Goal: Task Accomplishment & Management: Use online tool/utility

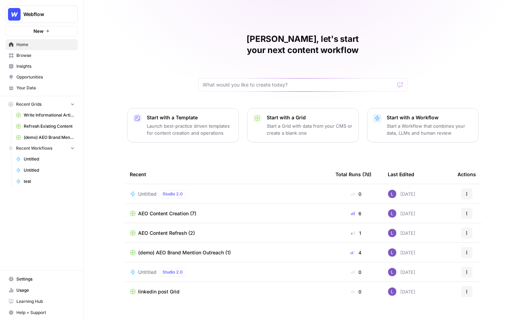
click at [33, 87] on span "Your Data" at bounding box center [45, 88] width 58 height 6
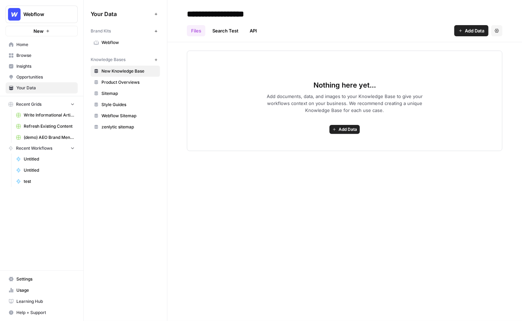
click at [105, 47] on link "Webflow" at bounding box center [125, 42] width 69 height 11
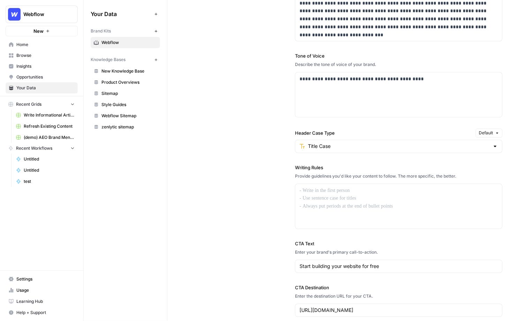
scroll to position [477, 0]
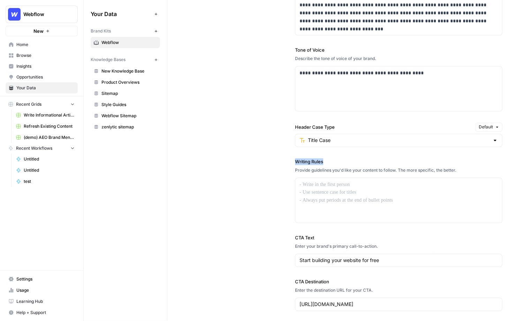
drag, startPoint x: 293, startPoint y: 159, endPoint x: 357, endPoint y: 158, distance: 63.9
click at [358, 158] on div "**********" at bounding box center [345, 137] width 316 height 375
drag, startPoint x: 491, startPoint y: 165, endPoint x: 290, endPoint y: 149, distance: 201.7
click at [290, 149] on div "**********" at bounding box center [345, 137] width 316 height 375
click at [346, 194] on div at bounding box center [399, 200] width 207 height 45
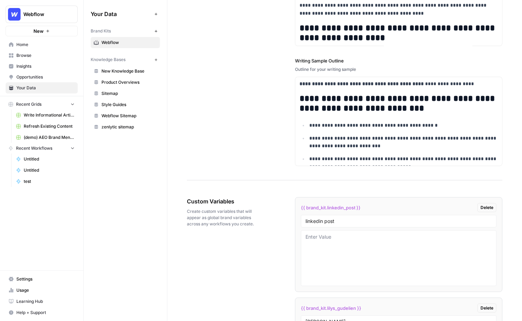
scroll to position [958, 0]
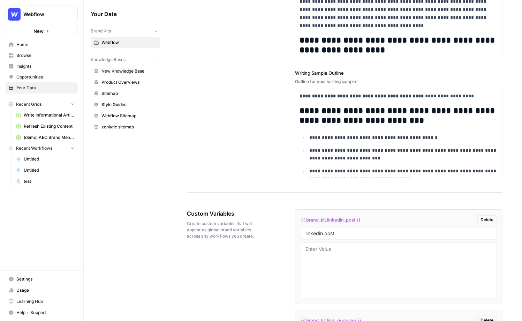
click at [126, 72] on span "New Knowledge Base" at bounding box center [129, 71] width 55 height 6
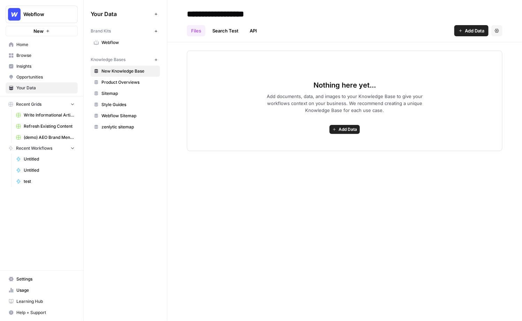
click at [473, 28] on span "Add Data" at bounding box center [475, 30] width 20 height 7
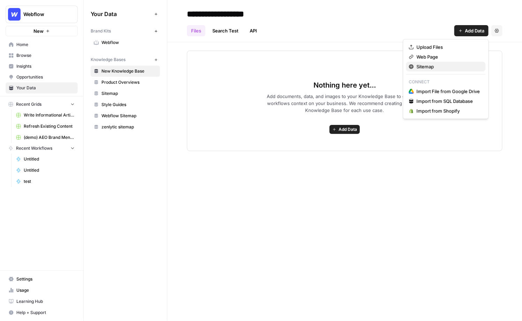
click at [424, 68] on span "Sitemap" at bounding box center [449, 66] width 64 height 7
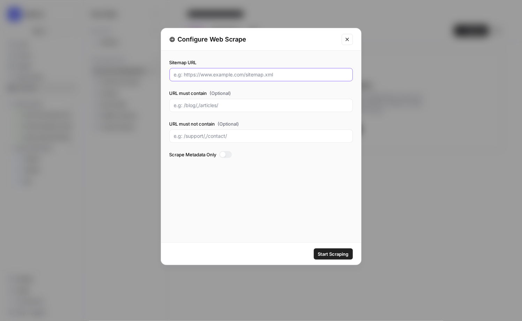
click at [236, 72] on input "Sitemap URL" at bounding box center [261, 74] width 174 height 7
click at [347, 43] on button "Close modal" at bounding box center [347, 39] width 11 height 11
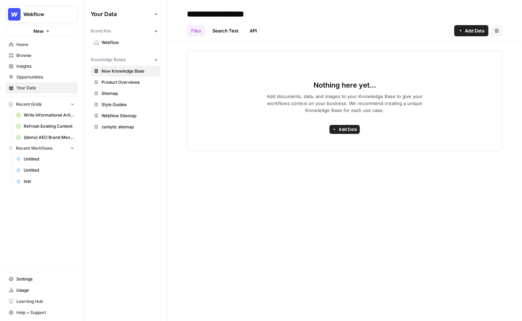
click at [343, 134] on div "Nothing here yet... Add documents, data, and images to your Knowledge Base to g…" at bounding box center [345, 101] width 316 height 101
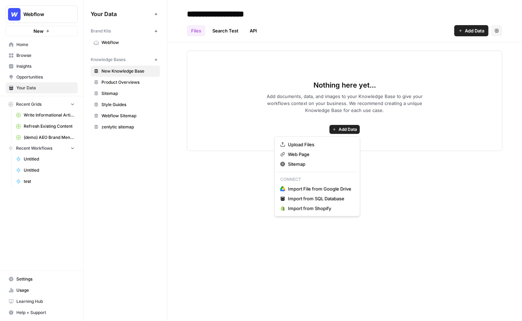
click at [351, 127] on span "Add Data" at bounding box center [348, 129] width 18 height 6
click at [237, 144] on div "Nothing here yet... Add documents, data, and images to your Knowledge Base to g…" at bounding box center [345, 101] width 316 height 101
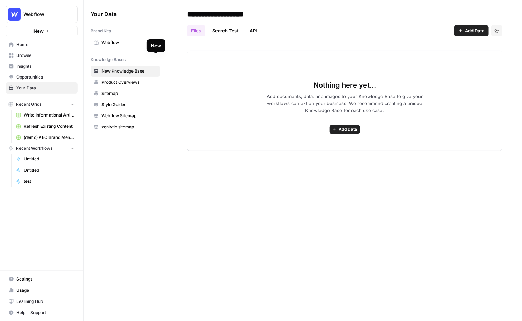
click at [156, 59] on icon "button" at bounding box center [156, 59] width 2 height 2
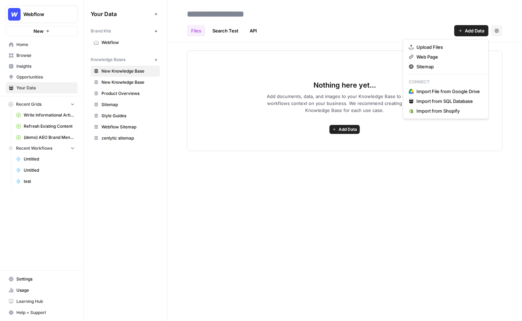
click at [470, 31] on span "Add Data" at bounding box center [475, 30] width 20 height 7
click at [443, 69] on span "Sitemap" at bounding box center [449, 66] width 64 height 7
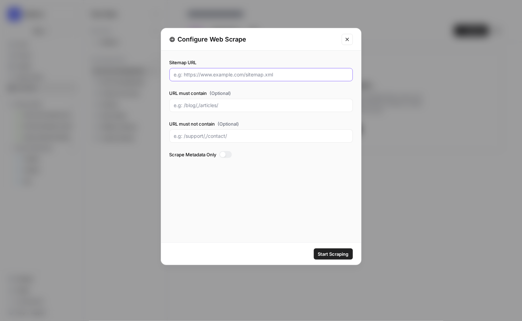
click at [259, 75] on input "Sitemap URL" at bounding box center [261, 74] width 174 height 7
paste input "https://nocodb.com/"
type input "https://nocodb.com/sitemap.xml"
click at [265, 107] on input "URL must contain (Optional)" at bounding box center [261, 105] width 174 height 7
click at [201, 108] on input "URL must contain (Optional)" at bounding box center [261, 105] width 174 height 7
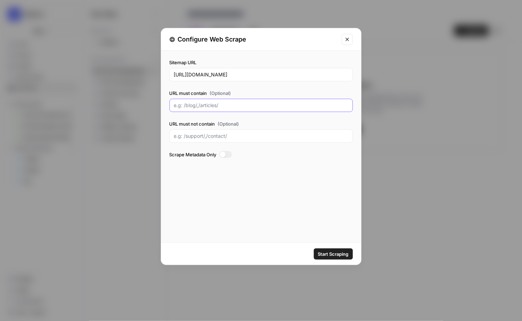
click at [207, 105] on input "URL must contain (Optional)" at bounding box center [261, 105] width 174 height 7
click at [345, 42] on button "Close modal" at bounding box center [347, 39] width 11 height 11
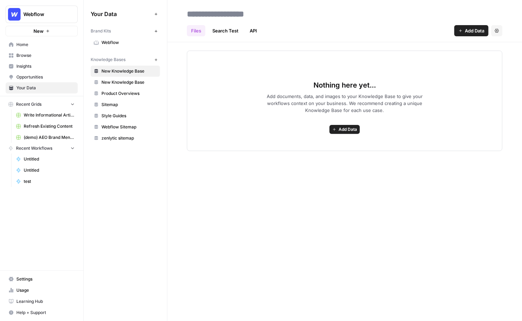
click at [32, 52] on span "Browse" at bounding box center [45, 55] width 58 height 6
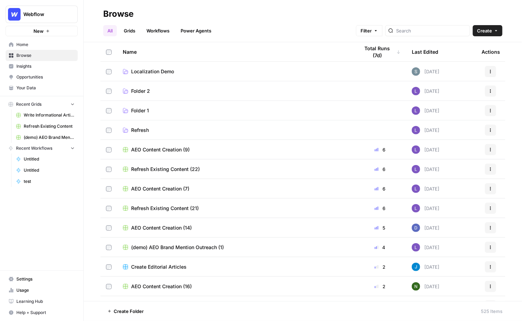
click at [134, 30] on link "Grids" at bounding box center [130, 30] width 20 height 11
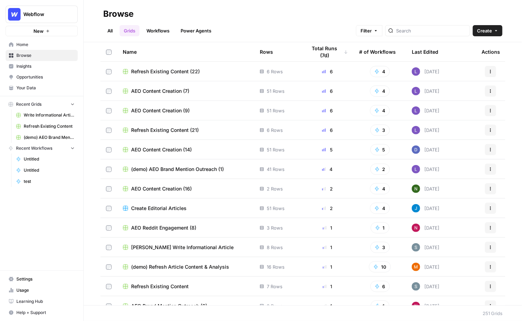
click at [470, 31] on div at bounding box center [428, 30] width 85 height 11
click at [473, 33] on span "Create" at bounding box center [484, 30] width 15 height 7
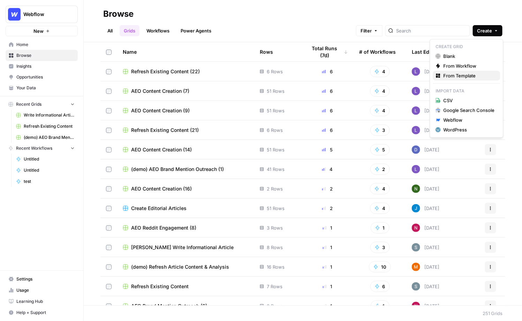
click at [473, 75] on span "From Template" at bounding box center [469, 75] width 51 height 7
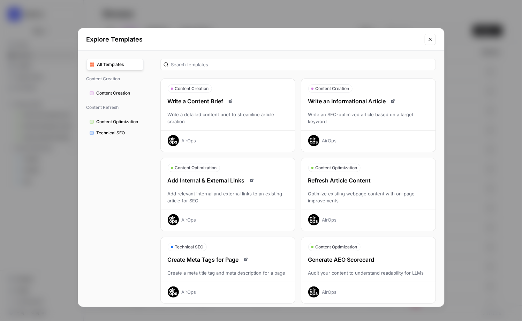
click at [387, 119] on div "Write an SEO-optimized article based on a target keyword" at bounding box center [369, 118] width 134 height 14
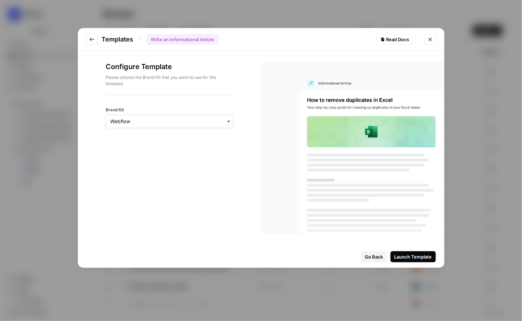
click at [211, 123] on input "Brand Kit" at bounding box center [170, 121] width 118 height 7
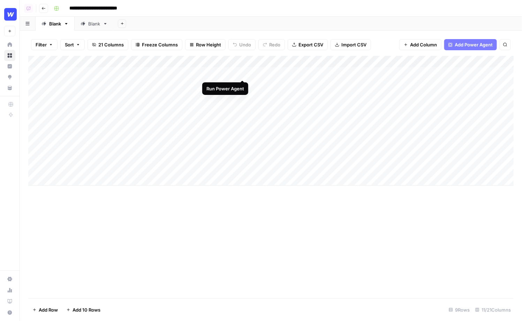
click at [243, 72] on div "Add Column" at bounding box center [271, 121] width 486 height 130
click at [216, 108] on div "Add Column" at bounding box center [271, 121] width 486 height 130
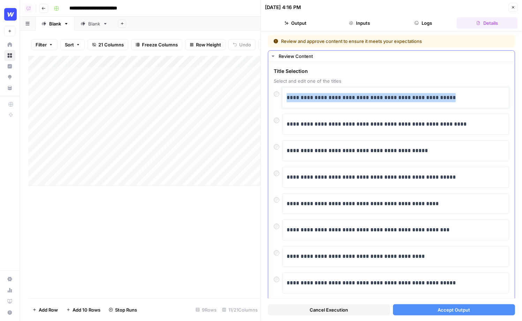
drag, startPoint x: 472, startPoint y: 101, endPoint x: 278, endPoint y: 98, distance: 193.4
click at [278, 98] on div "**********" at bounding box center [392, 97] width 236 height 21
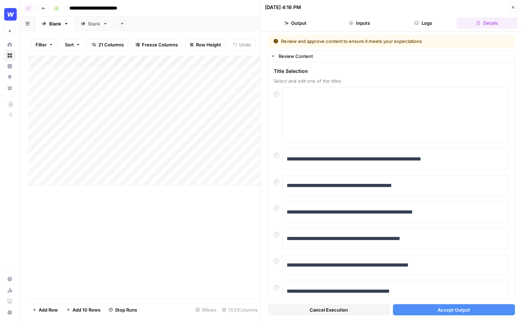
click at [516, 11] on button "Close" at bounding box center [513, 7] width 9 height 9
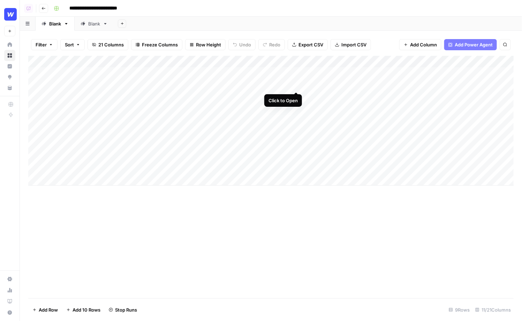
click at [296, 83] on div "Add Column" at bounding box center [271, 121] width 486 height 130
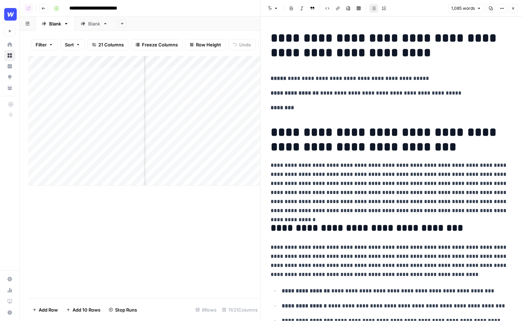
scroll to position [0, 74]
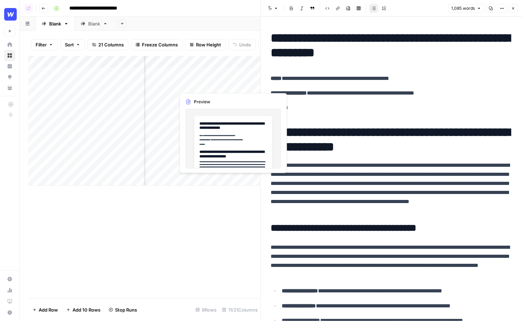
click at [200, 87] on div "Add Column" at bounding box center [144, 121] width 233 height 130
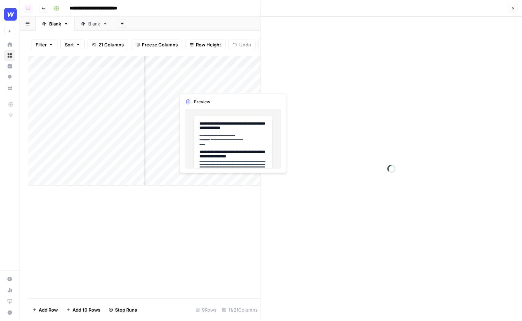
click at [200, 87] on div at bounding box center [207, 85] width 64 height 13
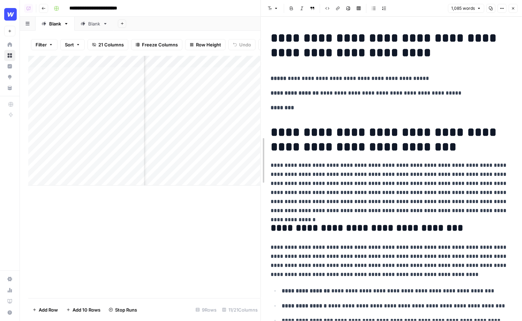
drag, startPoint x: 263, startPoint y: 72, endPoint x: 59, endPoint y: 71, distance: 204.5
click at [59, 71] on body "**********" at bounding box center [261, 160] width 522 height 321
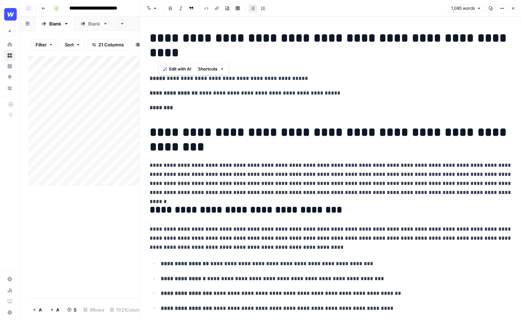
drag, startPoint x: 201, startPoint y: 54, endPoint x: 136, endPoint y: 26, distance: 71.4
click at [136, 26] on body "**********" at bounding box center [261, 160] width 522 height 321
click at [231, 126] on h1 "**********" at bounding box center [331, 139] width 363 height 29
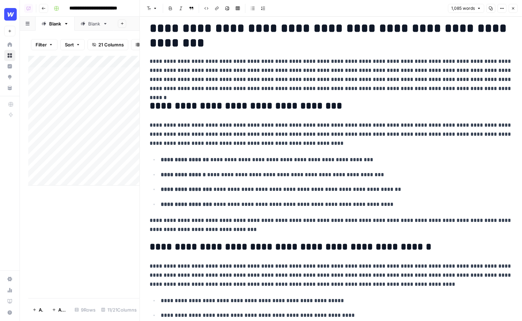
scroll to position [106, 0]
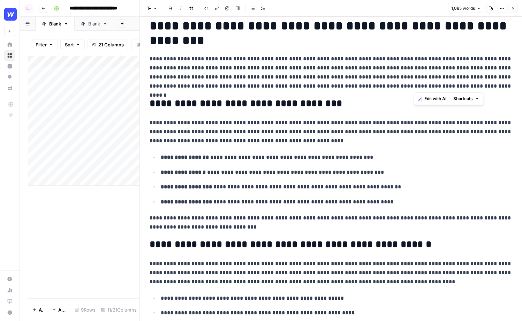
drag, startPoint x: 475, startPoint y: 85, endPoint x: 410, endPoint y: 84, distance: 64.6
click at [410, 84] on p "**********" at bounding box center [331, 72] width 363 height 36
click at [448, 89] on p "**********" at bounding box center [331, 72] width 363 height 36
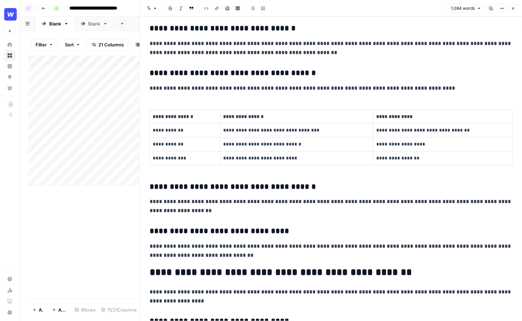
scroll to position [993, 0]
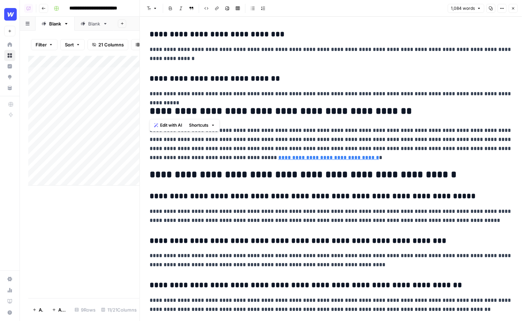
drag, startPoint x: 513, startPoint y: 94, endPoint x: 114, endPoint y: 97, distance: 399.3
click at [114, 97] on body "**********" at bounding box center [261, 160] width 522 height 321
drag, startPoint x: 149, startPoint y: 93, endPoint x: 517, endPoint y: 91, distance: 367.8
click at [517, 91] on div "**********" at bounding box center [331, 169] width 382 height 304
click at [180, 104] on span "Edit with AI" at bounding box center [172, 105] width 22 height 6
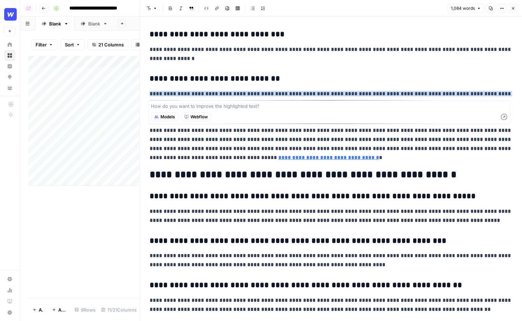
click at [297, 216] on p "**********" at bounding box center [331, 216] width 363 height 18
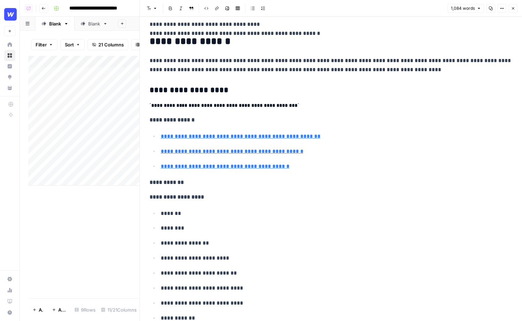
type input "[URL][DOMAIN_NAME]"
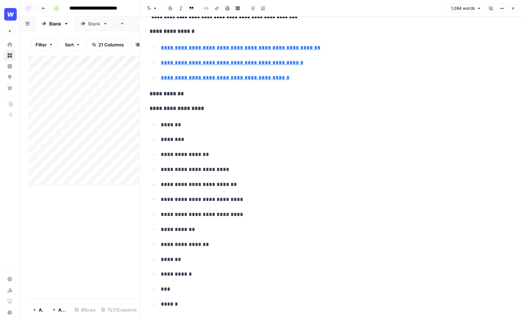
scroll to position [1498, 0]
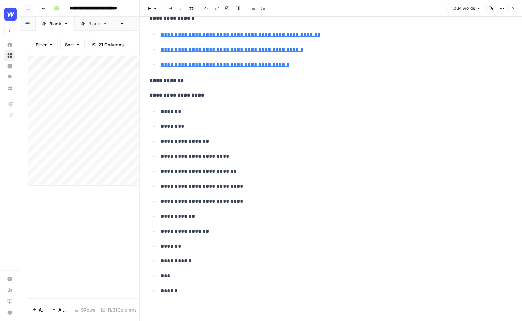
click at [516, 8] on span "Close" at bounding box center [515, 8] width 0 height 0
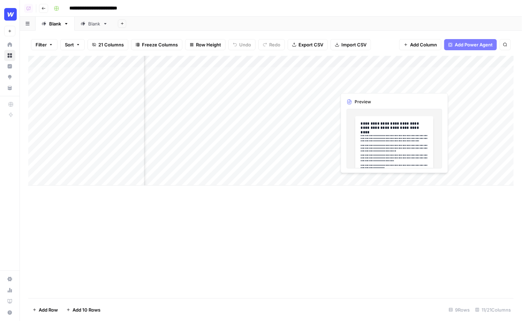
click at [367, 84] on div "Add Column" at bounding box center [271, 121] width 486 height 130
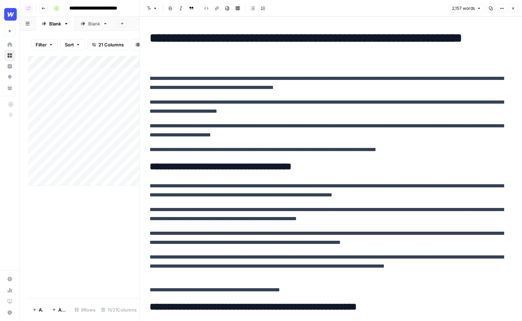
click at [514, 5] on button "Close" at bounding box center [513, 8] width 9 height 9
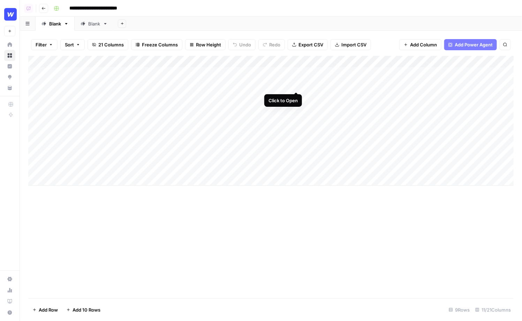
click at [298, 83] on div "Add Column" at bounding box center [271, 121] width 486 height 130
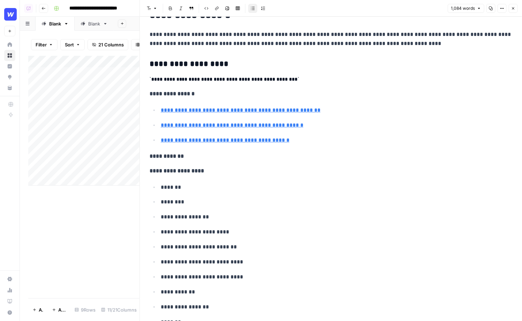
scroll to position [1498, 0]
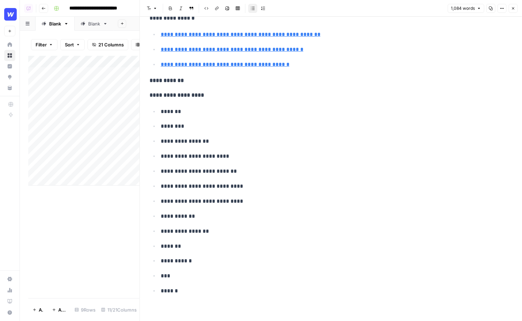
click at [515, 9] on icon "button" at bounding box center [514, 8] width 4 height 4
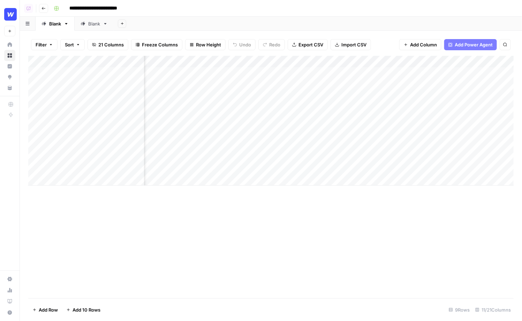
scroll to position [0, 100]
click at [479, 49] on button "Add Power Agent" at bounding box center [471, 44] width 53 height 11
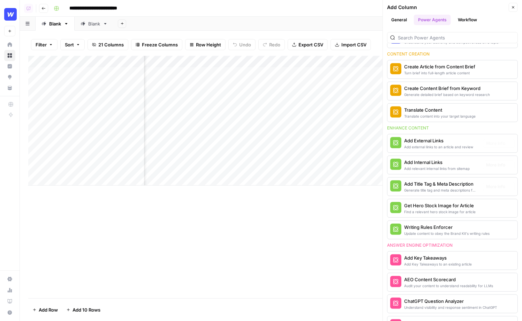
scroll to position [99, 0]
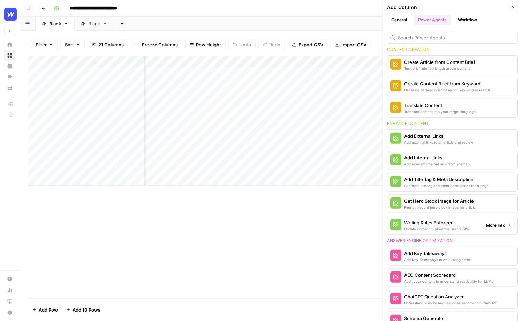
drag, startPoint x: 389, startPoint y: 119, endPoint x: 492, endPoint y: 223, distance: 146.1
click at [492, 223] on div "We've introduced Power Agents to help you accelerate common content tasks. Use …" at bounding box center [452, 174] width 139 height 293
click at [460, 154] on div "Add Internal Links" at bounding box center [437, 157] width 66 height 7
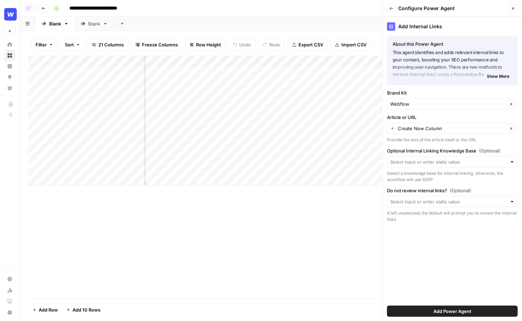
click at [439, 97] on div "Brand Kit Webflow Clear" at bounding box center [452, 99] width 131 height 20
drag, startPoint x: 393, startPoint y: 119, endPoint x: 427, endPoint y: 119, distance: 34.2
click at [428, 119] on label "Article or URL" at bounding box center [452, 117] width 131 height 7
drag, startPoint x: 441, startPoint y: 117, endPoint x: 377, endPoint y: 116, distance: 64.2
click at [377, 116] on div "**********" at bounding box center [271, 160] width 503 height 321
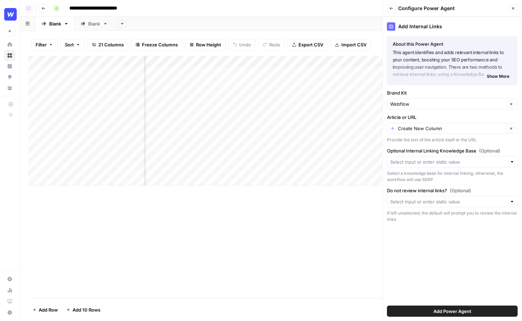
click at [423, 117] on label "Article or URL" at bounding box center [452, 117] width 131 height 7
click at [423, 125] on input "Create New Column" at bounding box center [451, 128] width 107 height 7
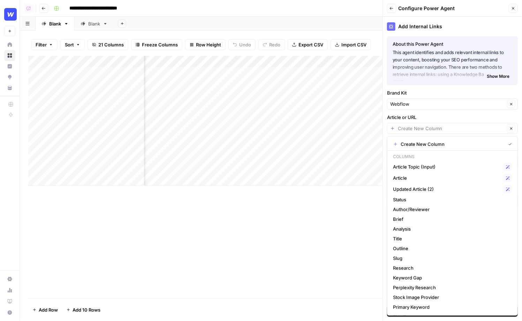
scroll to position [0, 162]
click at [406, 176] on span "Article" at bounding box center [447, 178] width 108 height 7
type input "Article"
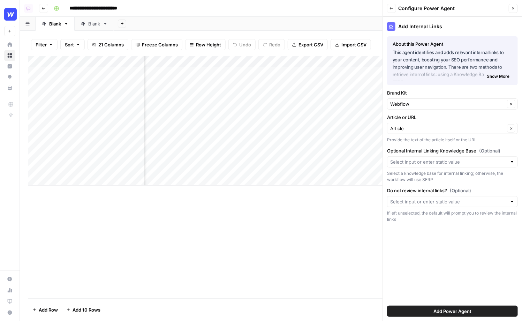
drag, startPoint x: 388, startPoint y: 152, endPoint x: 482, endPoint y: 151, distance: 94.2
click at [482, 151] on label "Optional Internal Linking Knowledge Base (Optional)" at bounding box center [452, 150] width 131 height 7
click at [435, 165] on div at bounding box center [452, 161] width 131 height 11
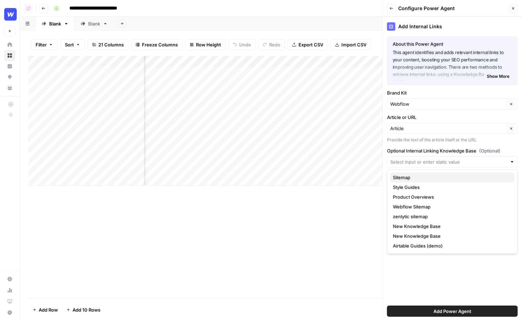
click at [421, 174] on span "Sitemap" at bounding box center [451, 177] width 116 height 7
type input "Sitemap"
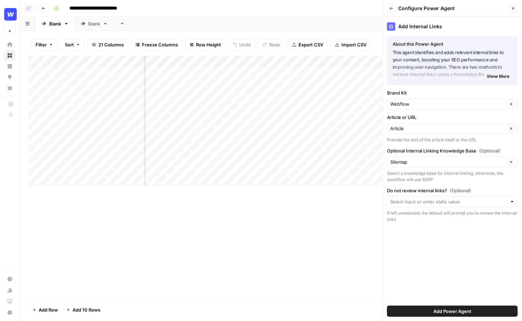
click at [512, 5] on button "Close" at bounding box center [513, 8] width 9 height 9
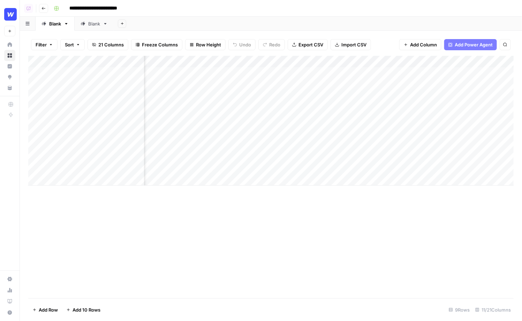
scroll to position [0, 362]
click at [325, 74] on div "Add Column" at bounding box center [271, 121] width 486 height 130
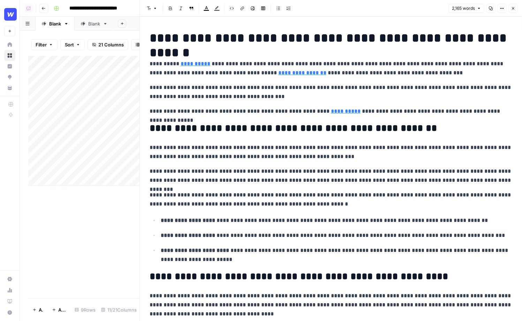
click at [515, 14] on header "Font style Bold Italic Block quote Text color Highlight color Code block Link I…" at bounding box center [331, 8] width 382 height 17
click at [515, 10] on icon "button" at bounding box center [514, 8] width 4 height 4
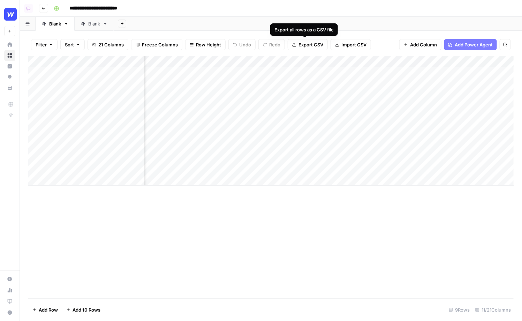
click at [327, 64] on div "Add Column" at bounding box center [271, 121] width 486 height 130
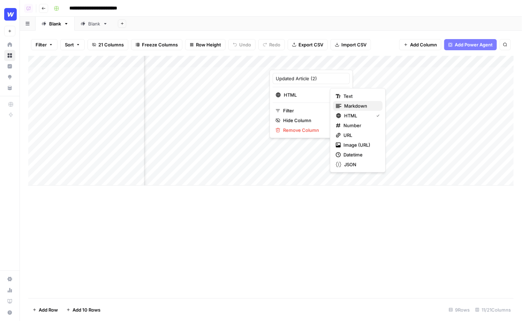
click at [356, 105] on span "Markdown" at bounding box center [360, 106] width 33 height 7
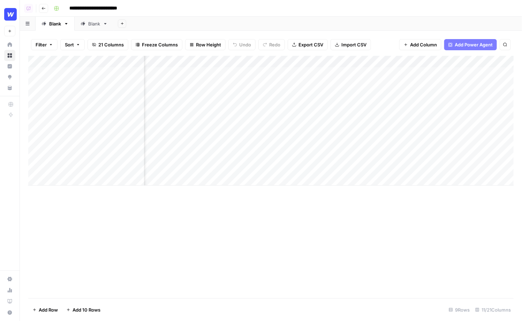
click at [327, 73] on div "Add Column" at bounding box center [271, 121] width 486 height 130
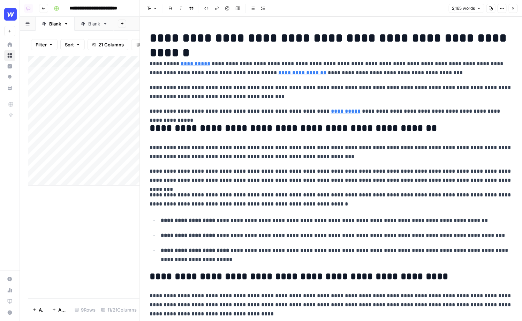
click at [514, 9] on icon "button" at bounding box center [514, 8] width 2 height 2
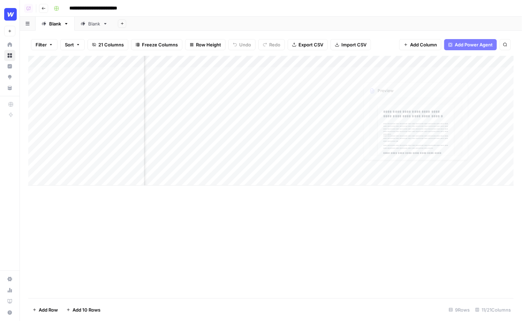
scroll to position [0, 449]
click at [426, 43] on span "Add Column" at bounding box center [423, 44] width 27 height 7
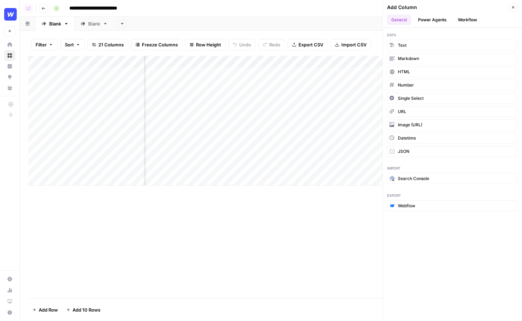
click at [482, 18] on ul "General Power Agents Workflow" at bounding box center [452, 20] width 131 height 10
click at [473, 18] on button "Workflow" at bounding box center [468, 20] width 28 height 10
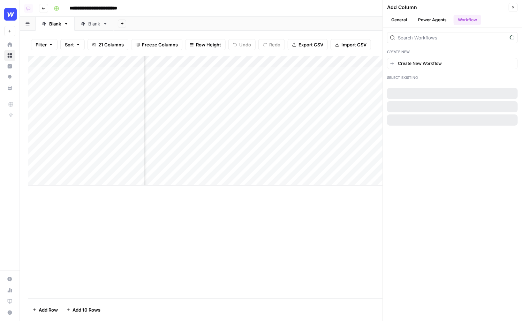
click at [517, 13] on header "Add Column Close General Power Agents Workflow" at bounding box center [452, 14] width 139 height 28
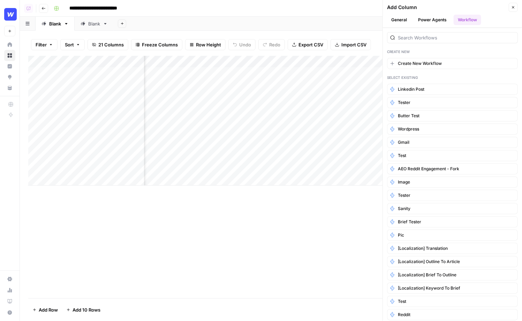
click at [7, 44] on link "Home" at bounding box center [9, 44] width 11 height 11
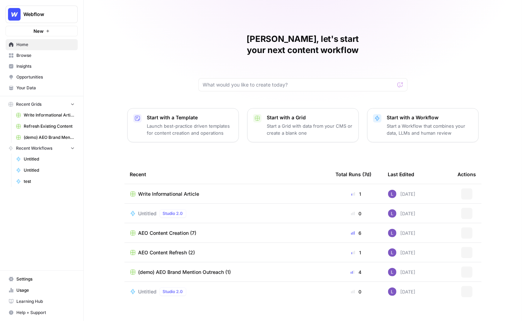
click at [23, 56] on span "Browse" at bounding box center [45, 55] width 58 height 6
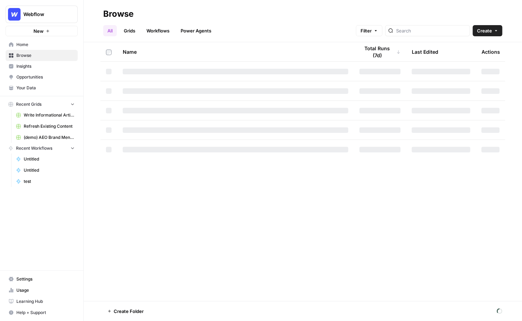
click at [148, 31] on link "Workflows" at bounding box center [157, 30] width 31 height 11
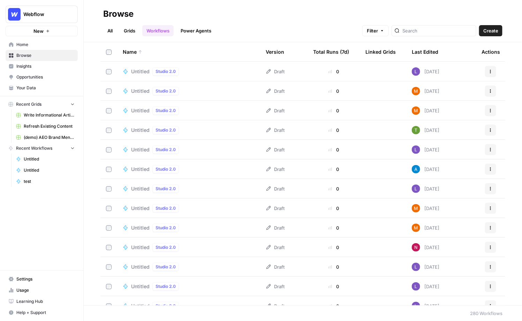
click at [489, 30] on span "Create" at bounding box center [491, 30] width 15 height 7
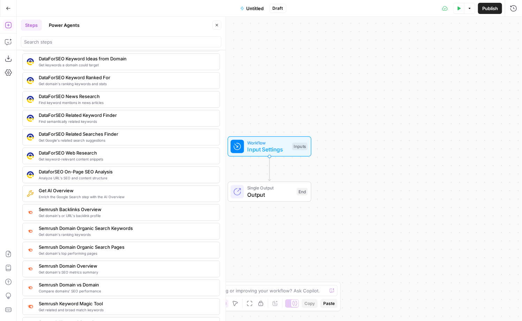
scroll to position [1286, 0]
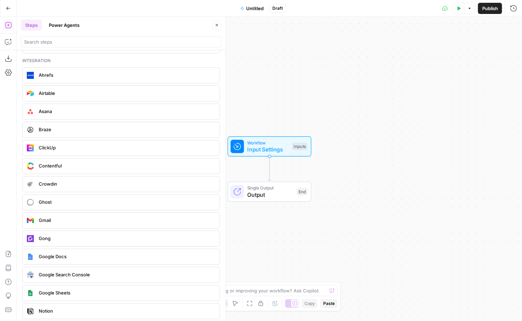
click at [13, 7] on button "Go Back" at bounding box center [8, 8] width 13 height 13
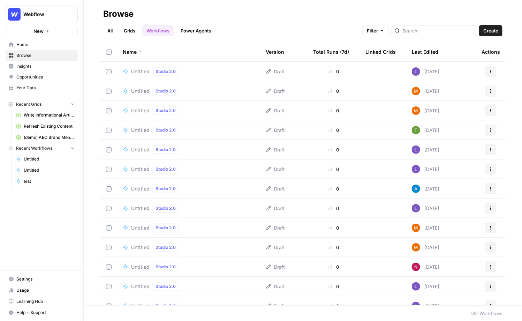
click at [141, 73] on span "Untitled" at bounding box center [140, 71] width 18 height 7
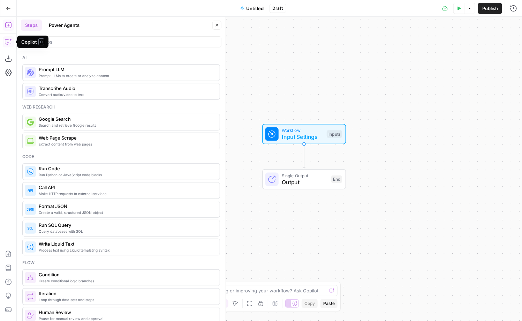
click at [10, 42] on icon "button" at bounding box center [8, 41] width 7 height 7
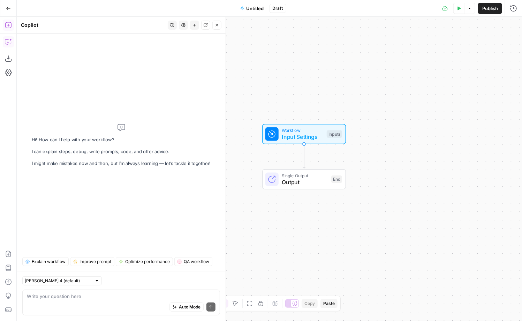
click at [10, 30] on button "Add Steps" at bounding box center [8, 25] width 11 height 11
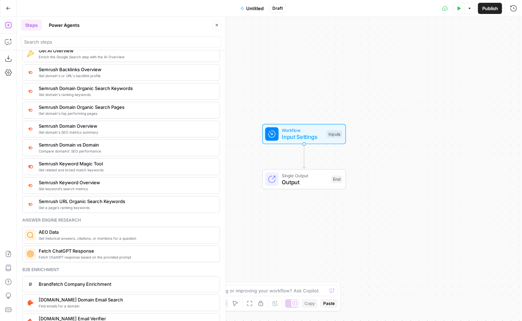
scroll to position [779, 0]
click at [14, 6] on div "Go Back" at bounding box center [8, 8] width 17 height 16
click at [13, 10] on button "Go Back" at bounding box center [8, 8] width 13 height 13
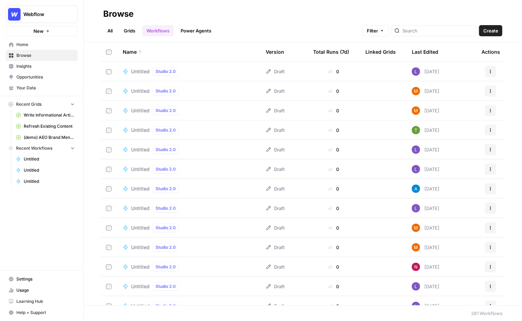
click at [126, 32] on link "Grids" at bounding box center [130, 30] width 20 height 11
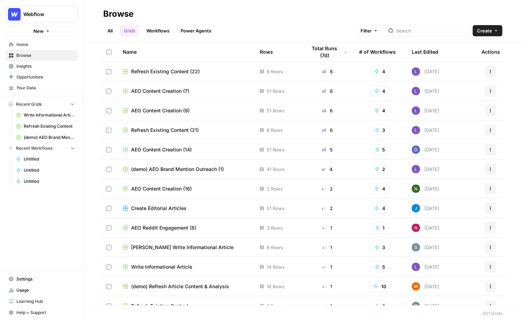
click at [163, 69] on span "Refresh Existing Content (22)" at bounding box center [165, 71] width 69 height 7
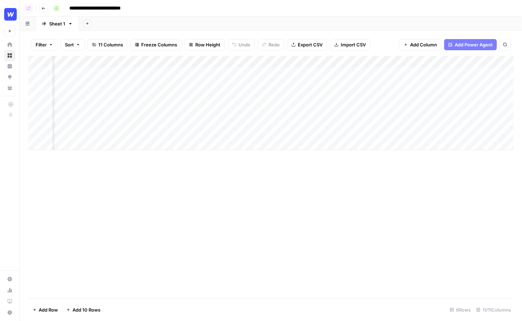
scroll to position [0, 403]
click at [45, 12] on button "Go back" at bounding box center [43, 8] width 9 height 9
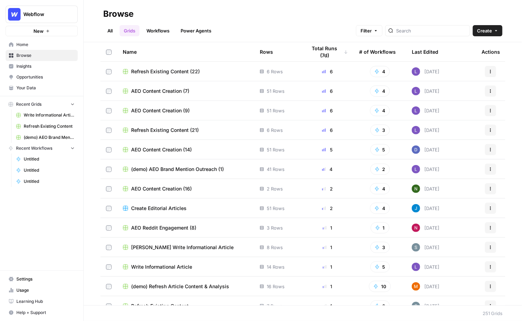
click at [437, 24] on div "All Grids Workflows Power Agents Filter Create" at bounding box center [303, 28] width 400 height 17
click at [439, 27] on input "search" at bounding box center [431, 30] width 71 height 7
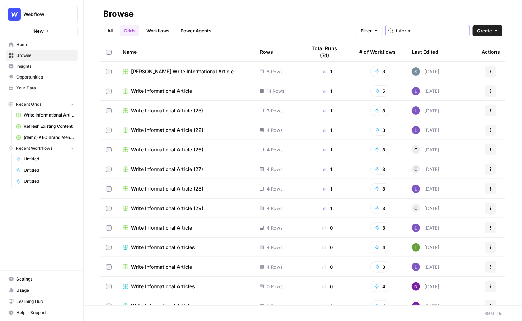
type input "inform"
click at [184, 76] on td "[PERSON_NAME] Write Informational Article" at bounding box center [185, 71] width 137 height 19
click at [184, 72] on span "[PERSON_NAME] Write Informational Article" at bounding box center [182, 71] width 103 height 7
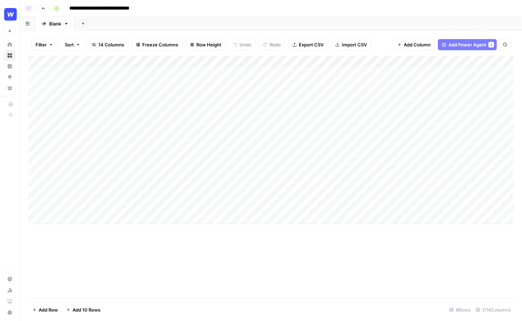
click at [475, 48] on span "Add Power Agent" at bounding box center [468, 44] width 38 height 7
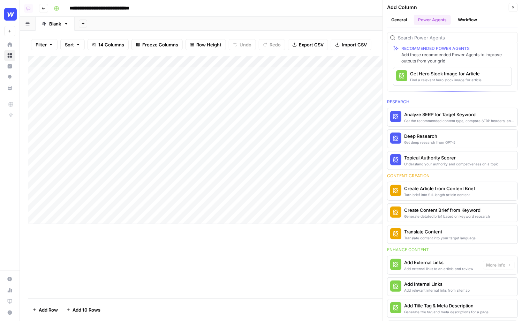
scroll to position [83, 0]
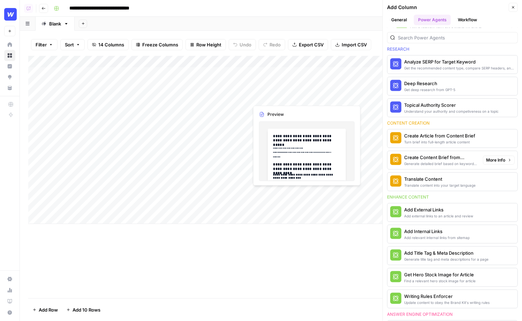
click at [503, 157] on span "More Info" at bounding box center [495, 160] width 19 height 6
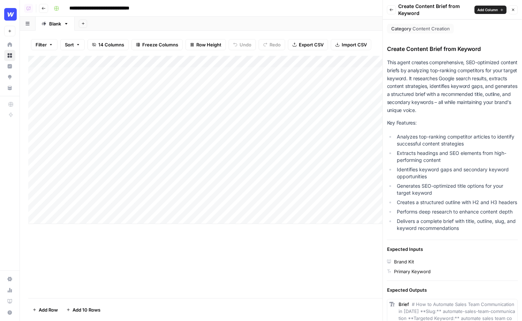
scroll to position [352, 0]
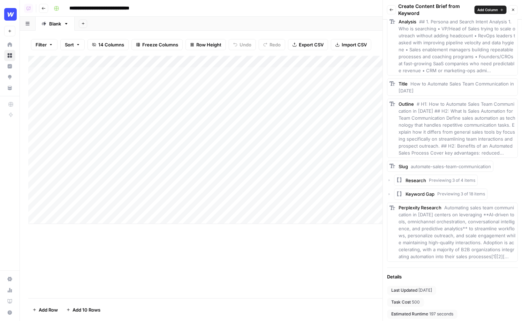
drag, startPoint x: 431, startPoint y: 299, endPoint x: 421, endPoint y: 300, distance: 10.1
click at [422, 300] on div "Last Updated [DATE] Task Cost 500 Estimated Runtime 197 seconds" at bounding box center [452, 302] width 131 height 33
click at [512, 12] on button "Close" at bounding box center [513, 9] width 9 height 9
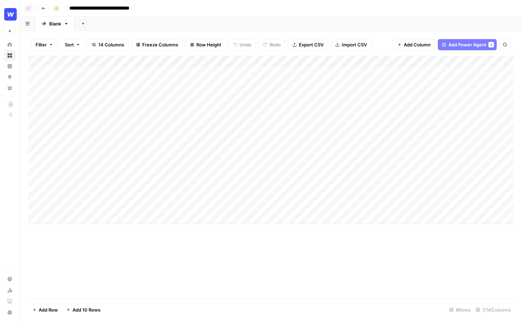
click at [304, 92] on div "Add Column" at bounding box center [271, 140] width 486 height 168
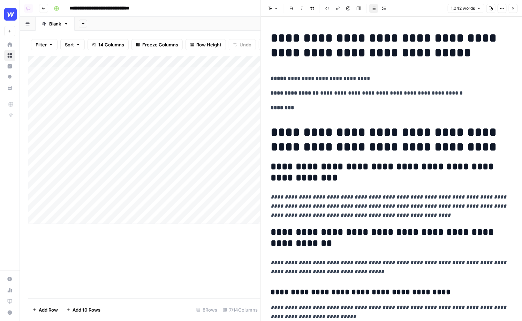
click at [493, 11] on button "Copy" at bounding box center [491, 8] width 9 height 9
click at [513, 9] on icon "button" at bounding box center [514, 8] width 4 height 4
